Goal: Transaction & Acquisition: Download file/media

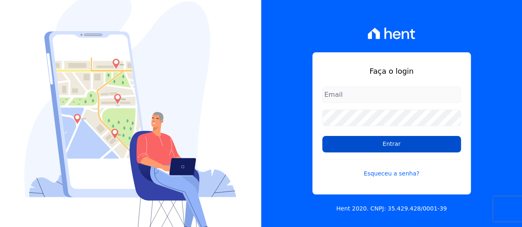
type input "[EMAIL_ADDRESS][DOMAIN_NAME]"
click at [371, 143] on input "Entrar" at bounding box center [391, 144] width 139 height 17
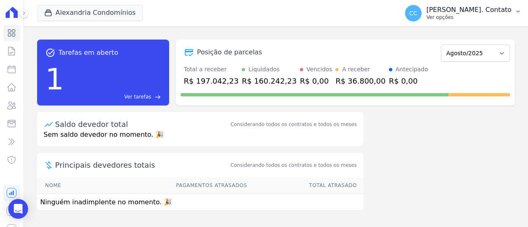
click at [497, 9] on p "[PERSON_NAME]. Contato" at bounding box center [469, 10] width 85 height 8
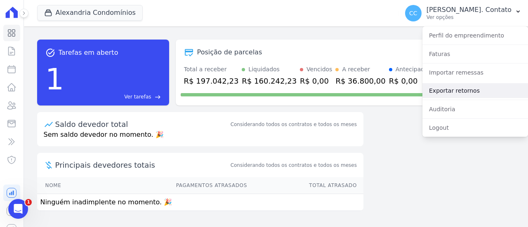
click at [463, 89] on link "Exportar retornos" at bounding box center [476, 90] width 106 height 15
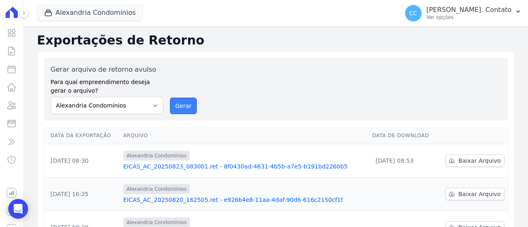
click at [176, 106] on button "Gerar" at bounding box center [183, 106] width 27 height 17
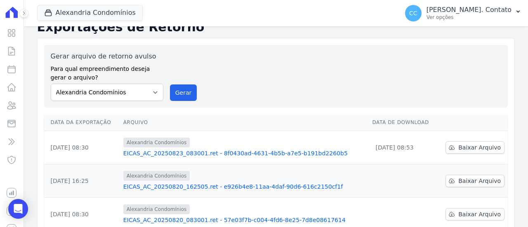
click at [203, 155] on link "EICAS_AC_20250823_083001.ret - 8f0430ad-4631-4b5b-a7e5-b191bd2260b5" at bounding box center [244, 153] width 243 height 8
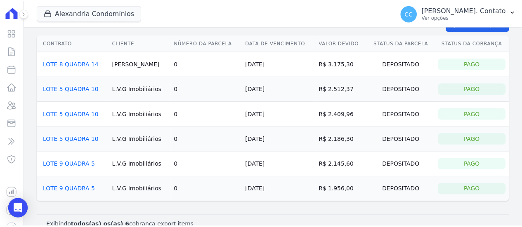
scroll to position [41, 0]
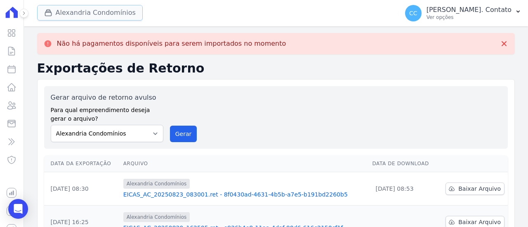
click at [90, 13] on button "Alexandria Condomínios" at bounding box center [90, 13] width 106 height 16
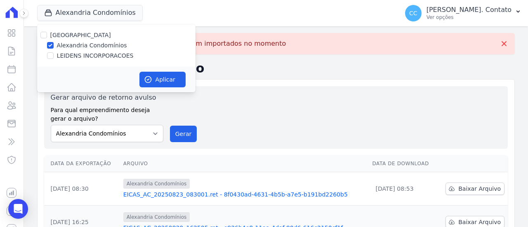
click at [68, 51] on div "[GEOGRAPHIC_DATA] Alexandria Condomínios [GEOGRAPHIC_DATA] INCORPORACOES" at bounding box center [116, 45] width 159 height 43
click at [67, 54] on label "LEIDENS INCORPORACOES" at bounding box center [95, 56] width 77 height 9
click at [54, 54] on input "LEIDENS INCORPORACOES" at bounding box center [50, 55] width 7 height 7
checkbox input "true"
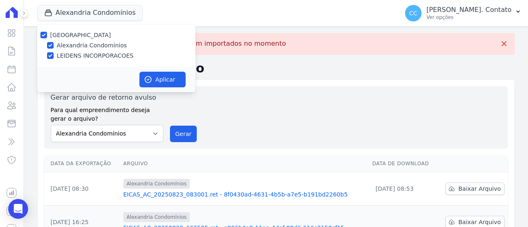
click at [71, 47] on label "Alexandria Condomínios" at bounding box center [92, 45] width 70 height 9
click at [54, 47] on input "Alexandria Condomínios" at bounding box center [50, 45] width 7 height 7
checkbox input "false"
click at [152, 81] on button "Aplicar" at bounding box center [163, 80] width 46 height 16
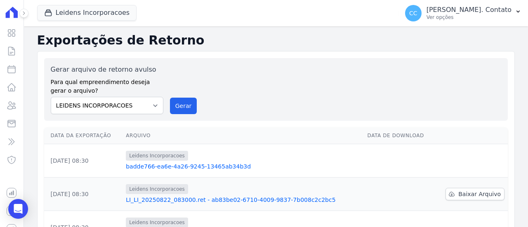
click at [192, 166] on link "badde766-ea6e-4a26-9245-13465ab34b3d" at bounding box center [243, 167] width 235 height 8
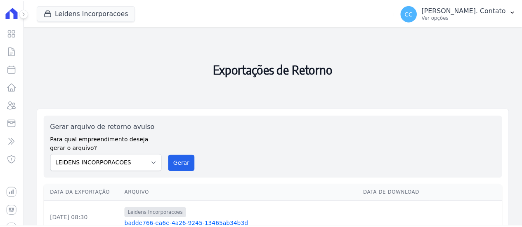
scroll to position [83, 0]
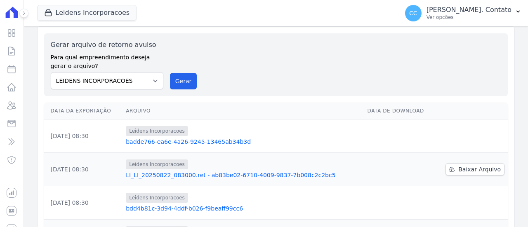
click at [194, 140] on link "badde766-ea6e-4a26-9245-13465ab34b3d" at bounding box center [243, 142] width 235 height 8
